Goal: Transaction & Acquisition: Purchase product/service

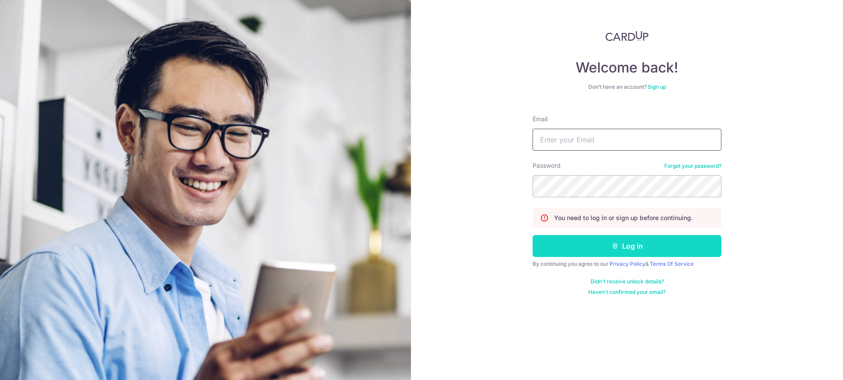
type input "alex_jin3636@icloud.com"
click at [569, 252] on button "Log in" at bounding box center [627, 246] width 189 height 22
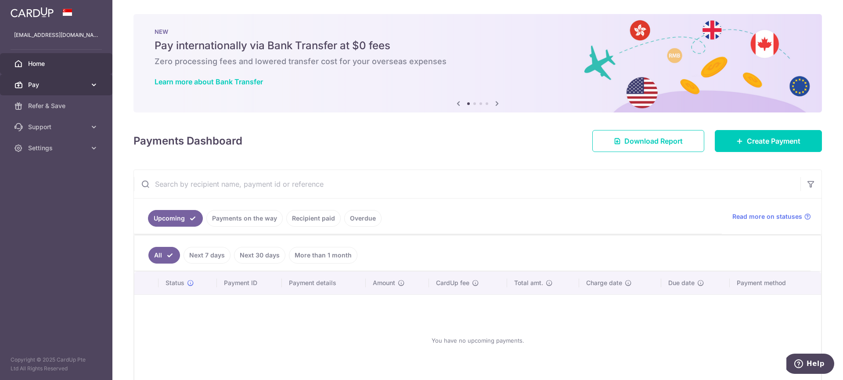
click at [77, 80] on span "Pay" at bounding box center [57, 84] width 58 height 9
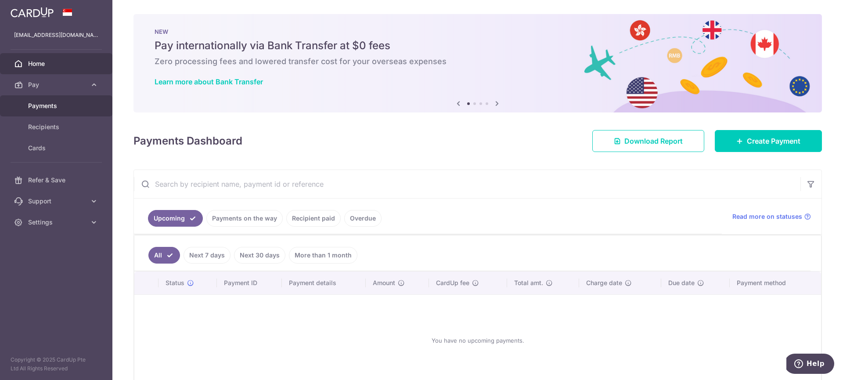
click at [58, 106] on span "Payments" at bounding box center [57, 105] width 58 height 9
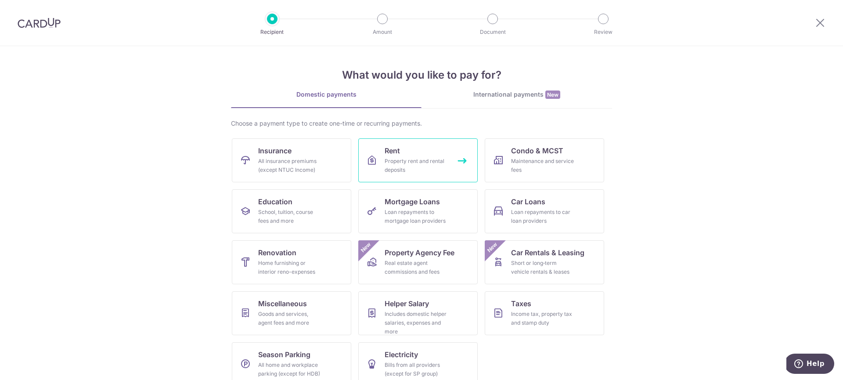
click at [432, 163] on div "Property rent and rental deposits" at bounding box center [416, 166] width 63 height 18
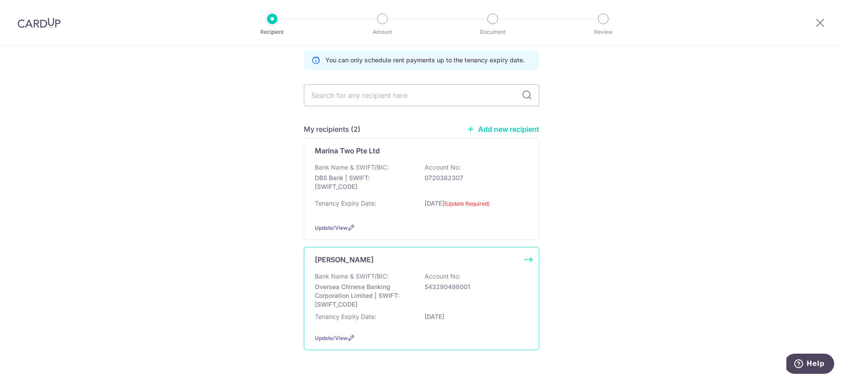
scroll to position [62, 0]
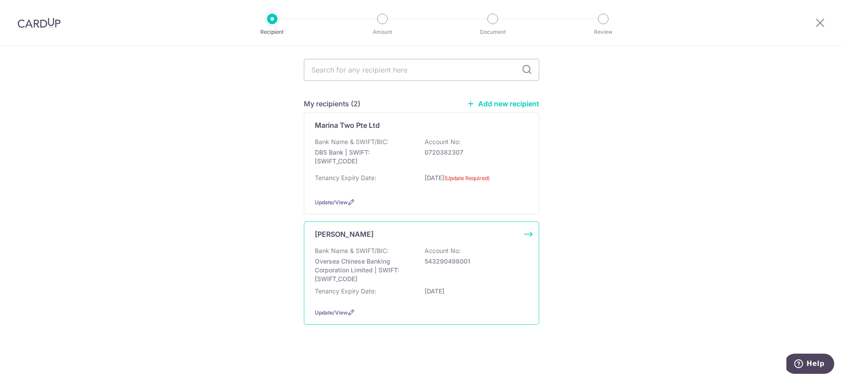
click at [416, 285] on div "Bank Name & SWIFT/BIC: Oversea Chinese Banking Corporation Limited | SWIFT: [SW…" at bounding box center [421, 273] width 213 height 54
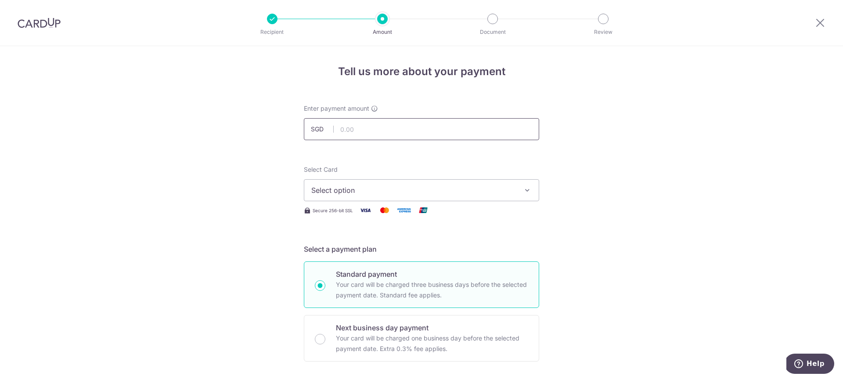
click at [389, 135] on input "text" at bounding box center [421, 129] width 235 height 22
type input "4,500.00"
click at [346, 191] on span "Select option" at bounding box center [413, 190] width 205 height 11
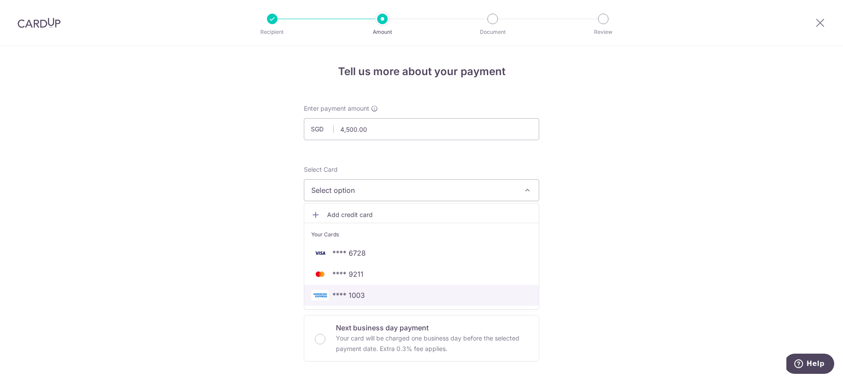
click at [361, 294] on span "**** 1003" at bounding box center [348, 295] width 32 height 11
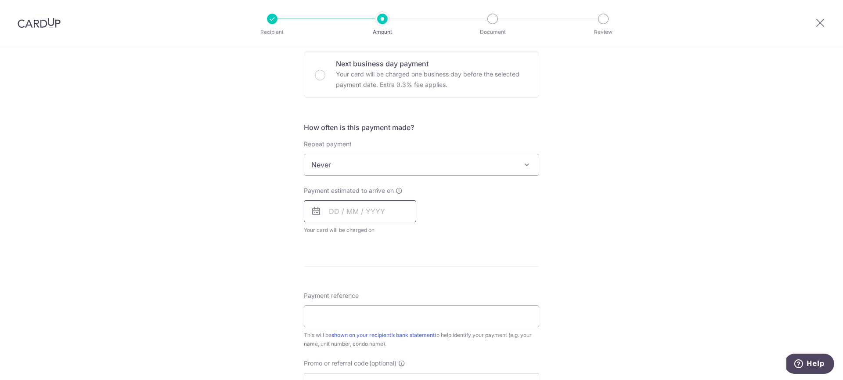
scroll to position [295, 0]
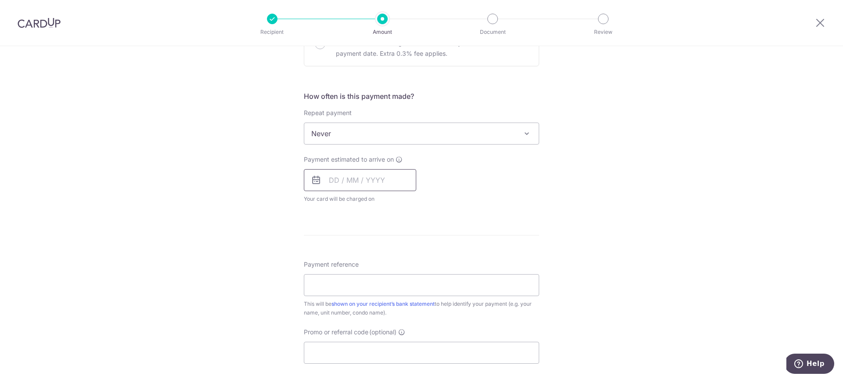
click at [337, 178] on input "text" at bounding box center [360, 180] width 112 height 22
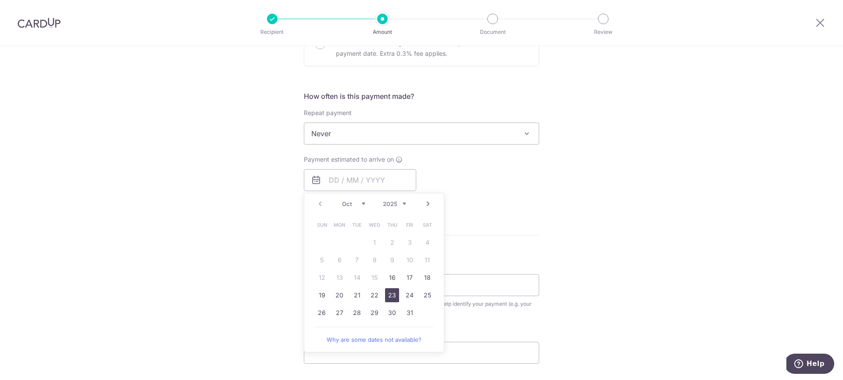
click at [391, 298] on link "23" at bounding box center [392, 295] width 14 height 14
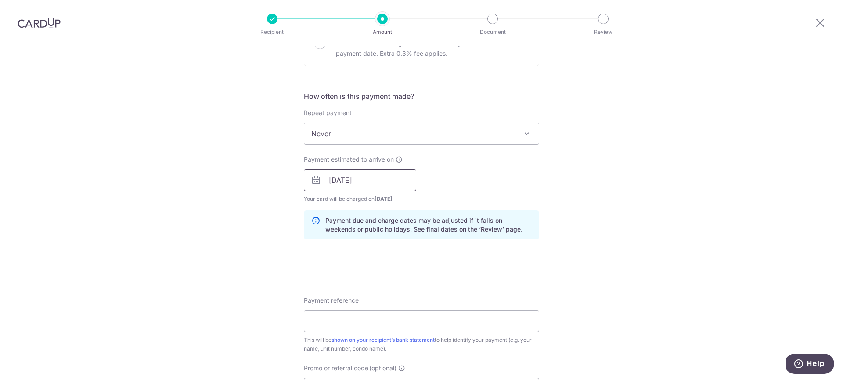
click at [375, 182] on input "23/10/2025" at bounding box center [360, 180] width 112 height 22
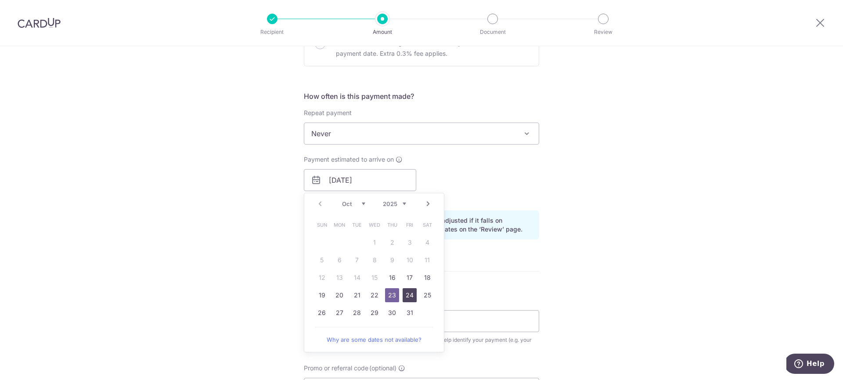
click at [416, 298] on link "24" at bounding box center [410, 295] width 14 height 14
type input "24/10/2025"
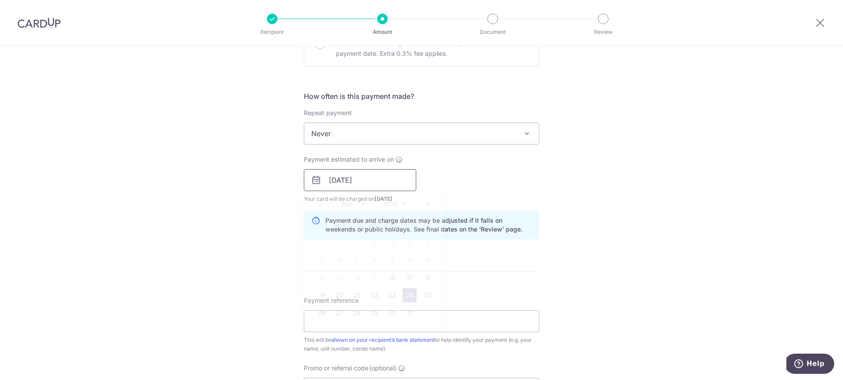
click at [386, 188] on input "24/10/2025" at bounding box center [360, 180] width 112 height 22
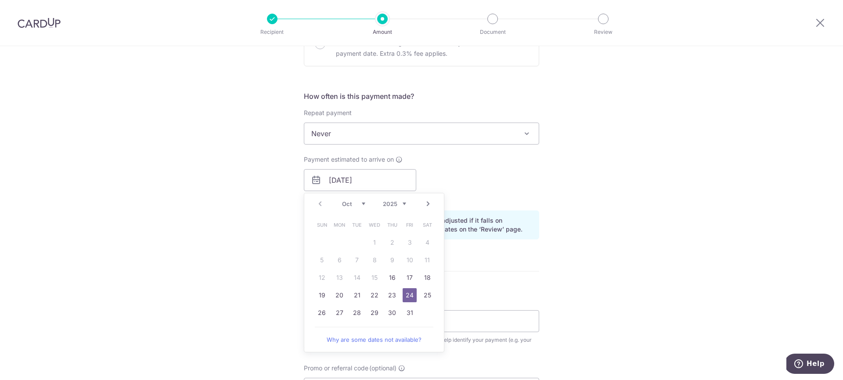
click at [242, 225] on div "Tell us more about your payment Enter payment amount SGD 4,500.00 4500.00 Selec…" at bounding box center [421, 166] width 843 height 831
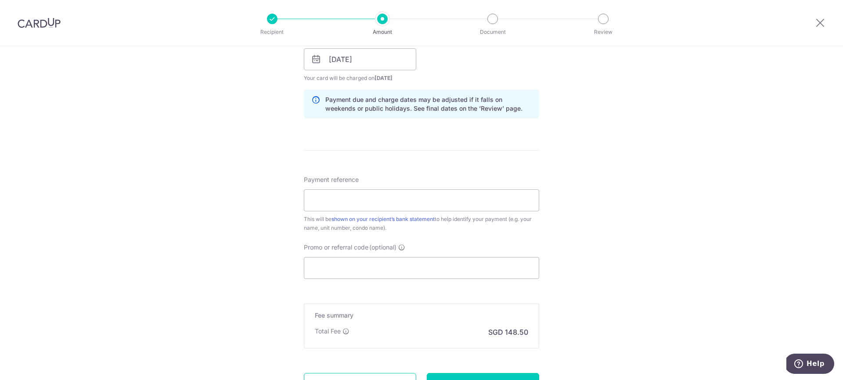
scroll to position [436, 0]
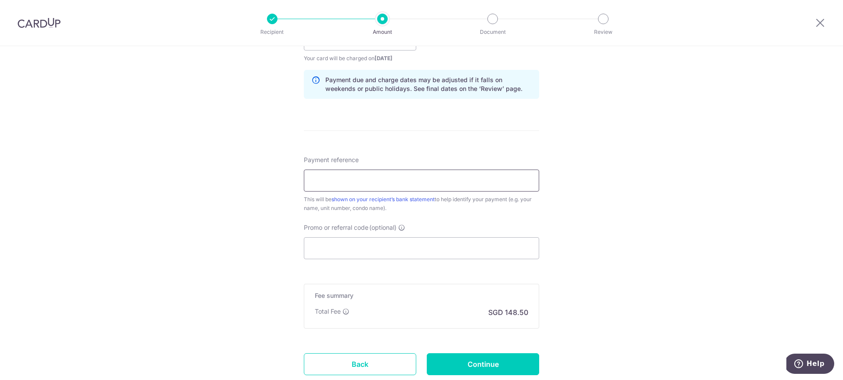
click at [349, 181] on input "Payment reference" at bounding box center [421, 181] width 235 height 22
type input "2"
type input "Rent: 26 Leedon Heights 04-04"
click at [258, 207] on div "Tell us more about your payment Enter payment amount SGD 4,500.00 4500.00 Selec…" at bounding box center [421, 25] width 843 height 831
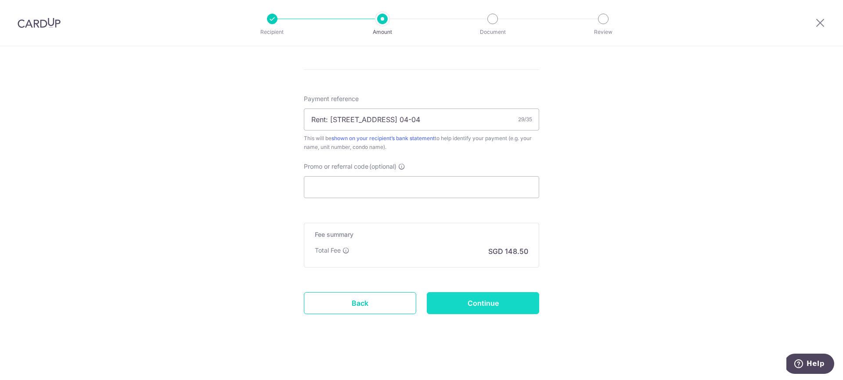
click at [453, 307] on input "Continue" at bounding box center [483, 303] width 112 height 22
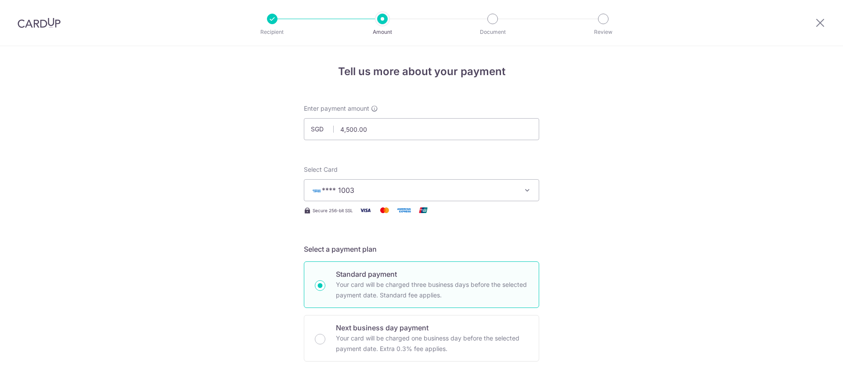
scroll to position [509, 0]
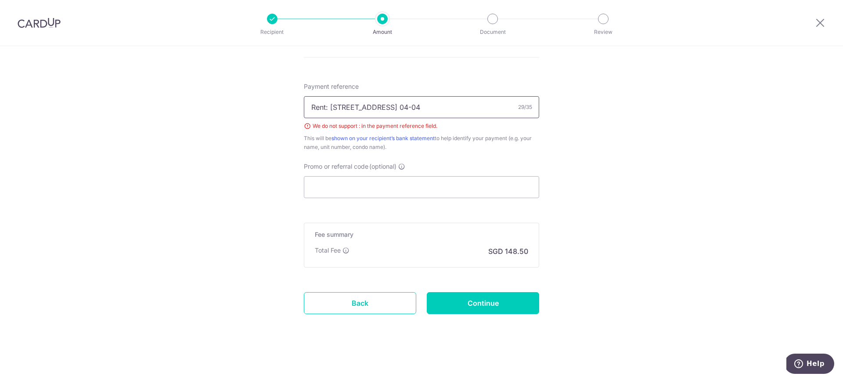
click at [329, 105] on input "Rent: [STREET_ADDRESS] 04-04" at bounding box center [421, 107] width 235 height 22
click at [445, 106] on input "Rent 26 Leedon Heights 04-04" at bounding box center [421, 107] width 235 height 22
paste input "for 26 Leedon heights 04"
type input "Rent for 26 Leedon heights 0404"
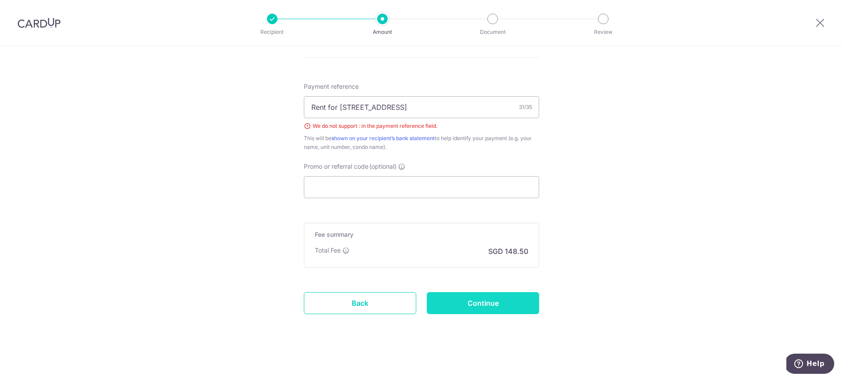
click at [486, 306] on input "Continue" at bounding box center [483, 303] width 112 height 22
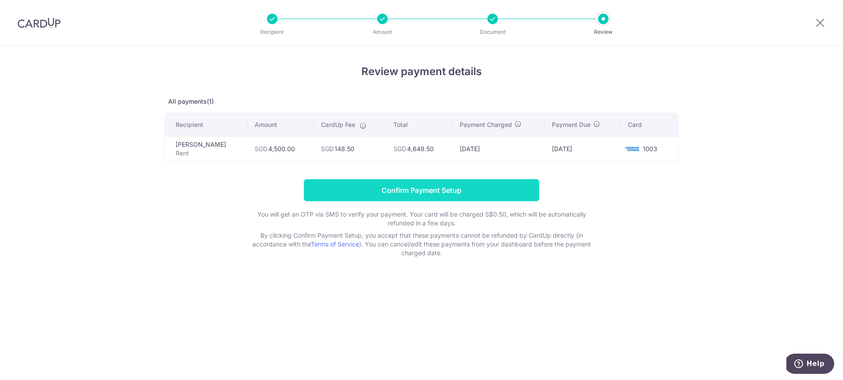
click at [459, 194] on input "Confirm Payment Setup" at bounding box center [421, 190] width 235 height 22
